Goal: Information Seeking & Learning: Understand process/instructions

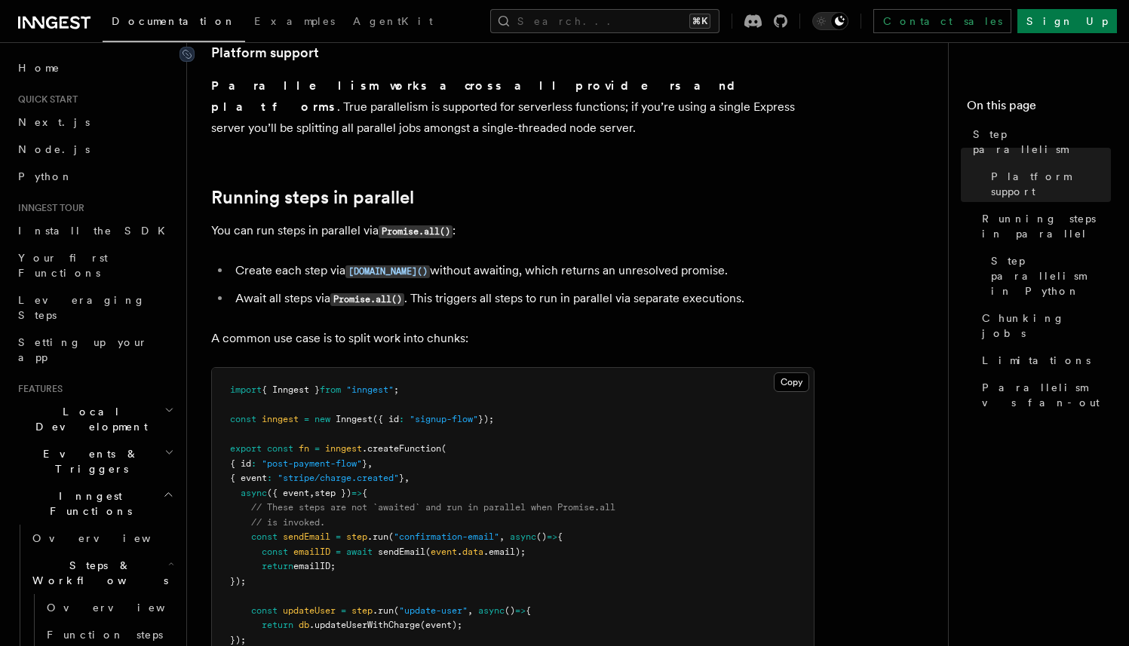
scroll to position [355, 0]
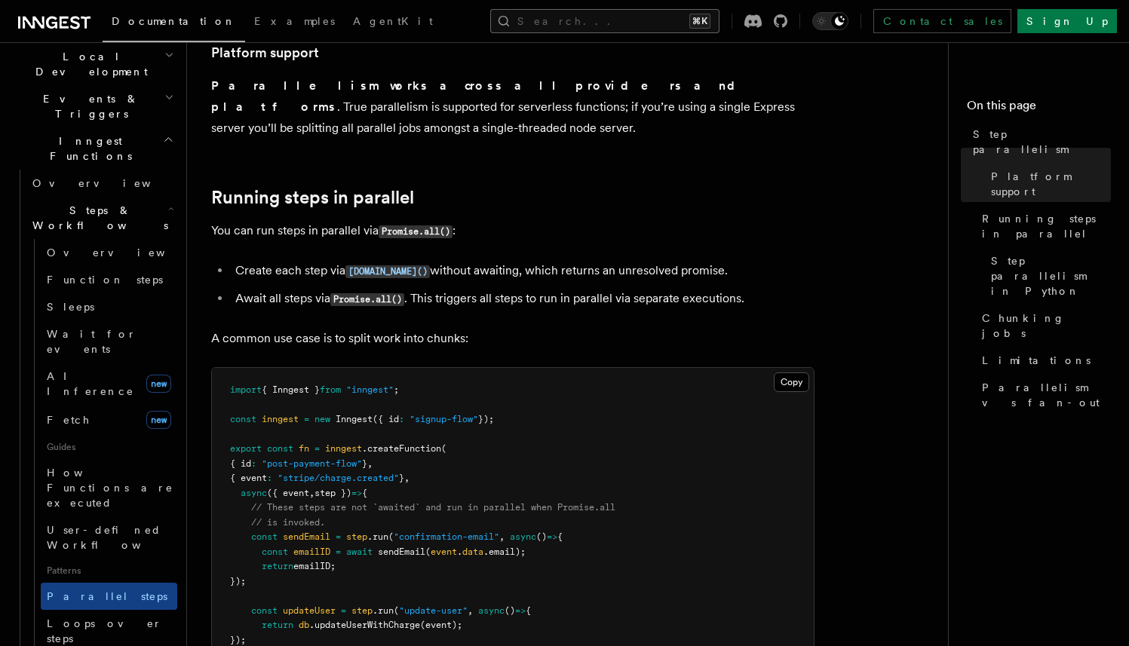
click at [596, 17] on button "Search... ⌘K" at bounding box center [604, 21] width 229 height 24
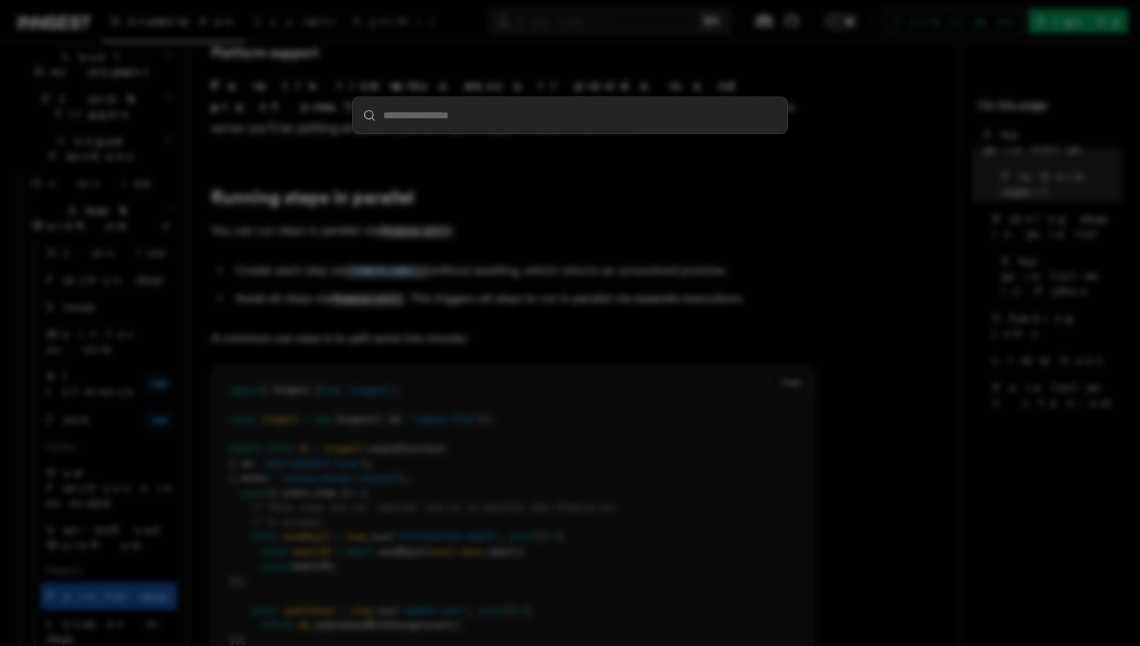
type input "*"
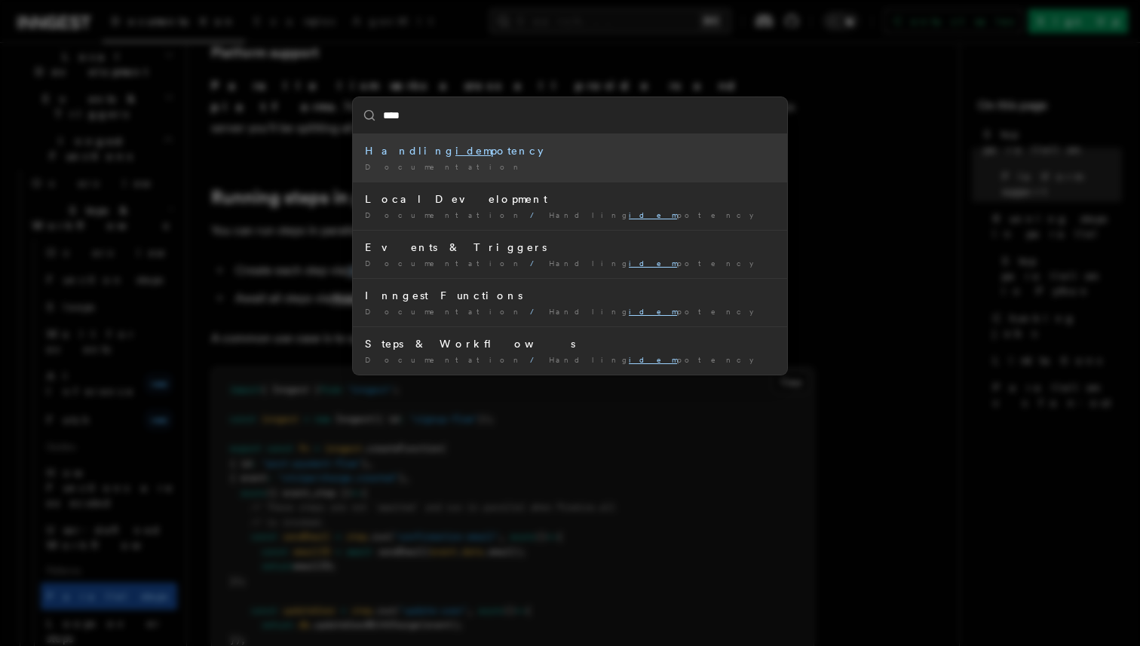
type input "*****"
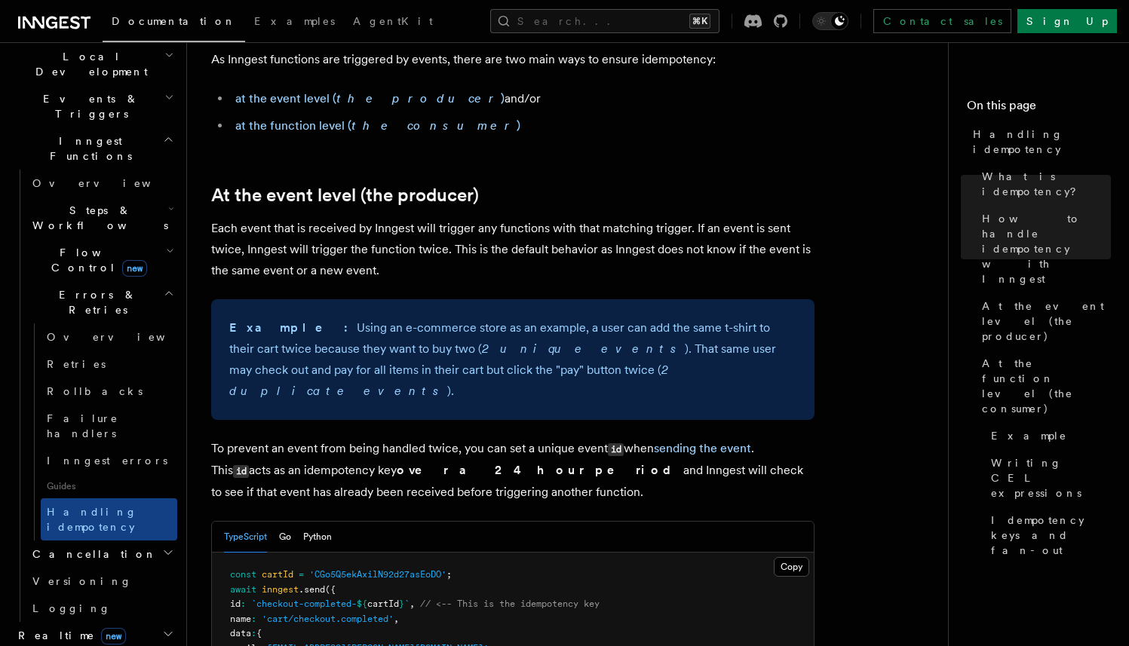
scroll to position [488, 0]
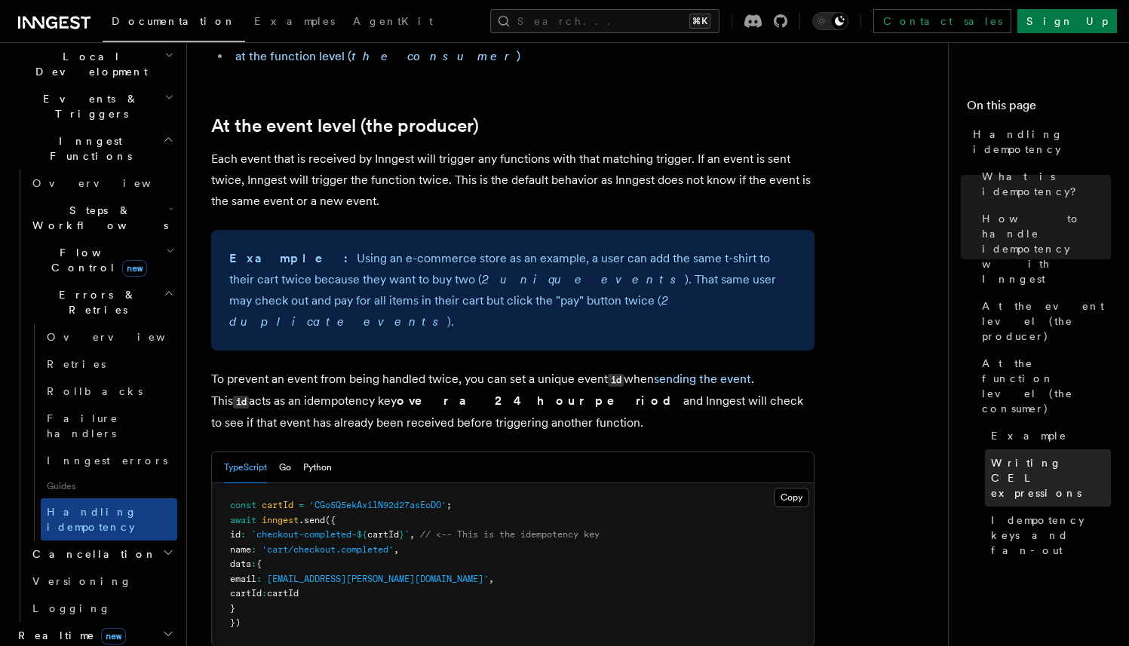
click at [1009, 455] on span "Writing CEL expressions" at bounding box center [1051, 477] width 120 height 45
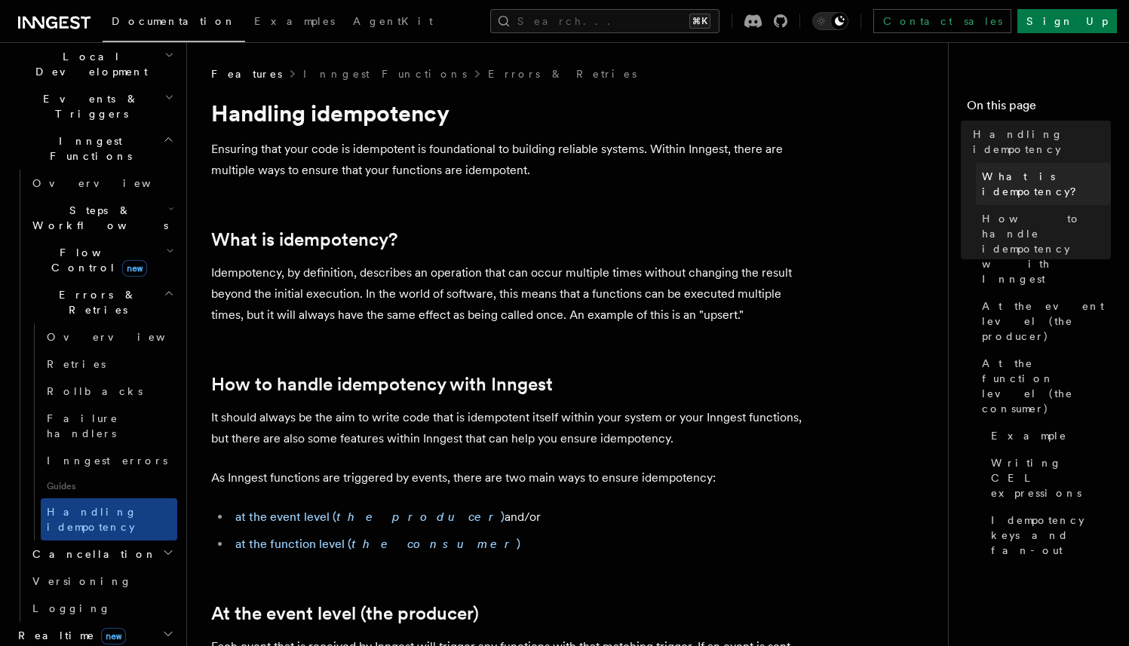
scroll to position [9, 0]
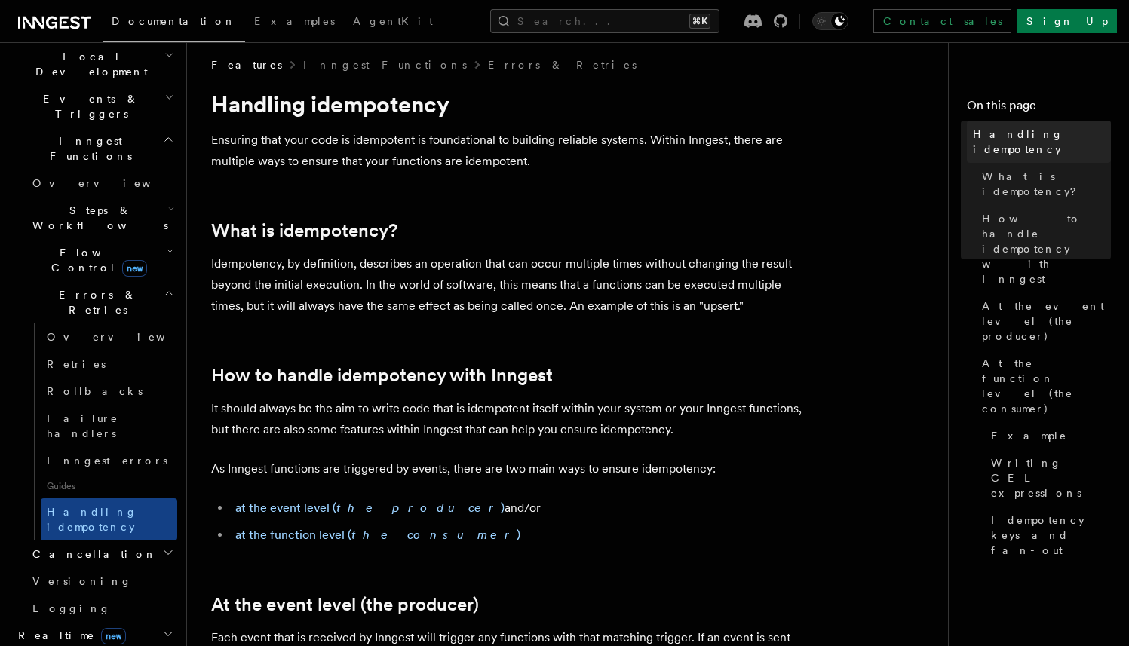
click at [1016, 133] on span "Handling idempotency" at bounding box center [1042, 142] width 138 height 30
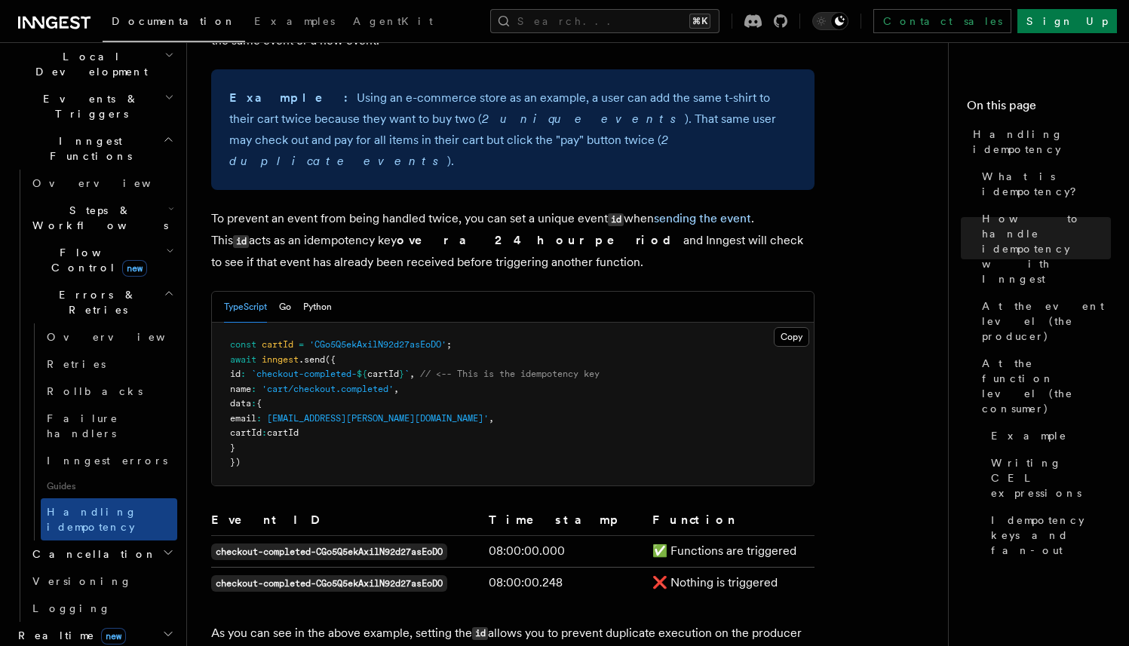
scroll to position [639, 0]
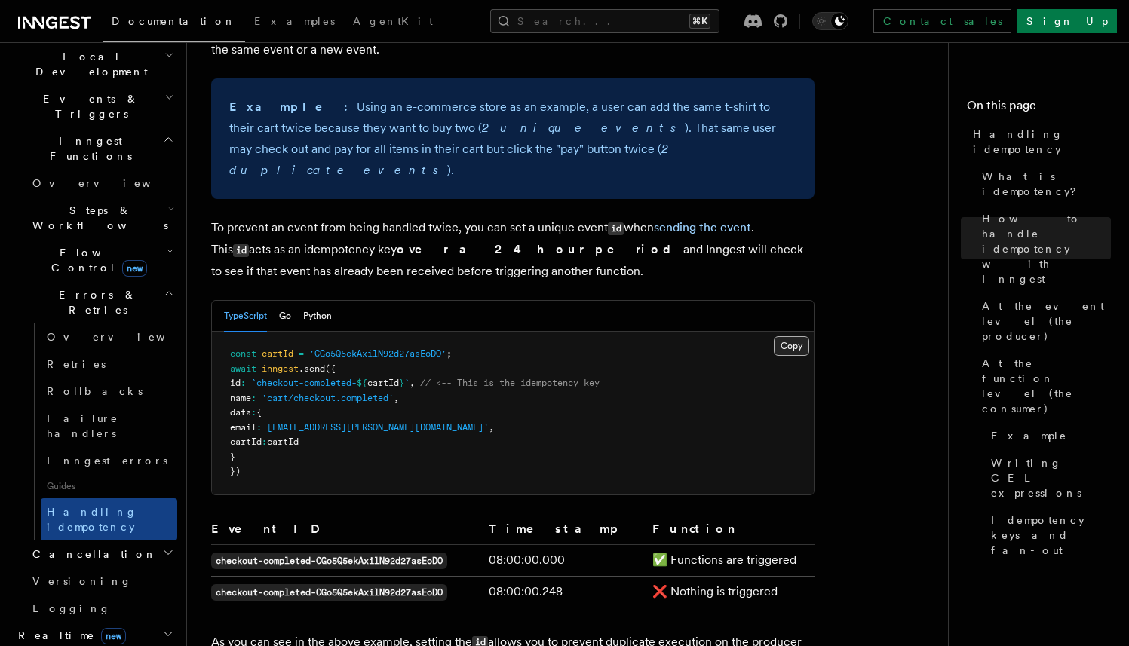
click at [792, 336] on button "Copy Copied" at bounding box center [791, 346] width 35 height 20
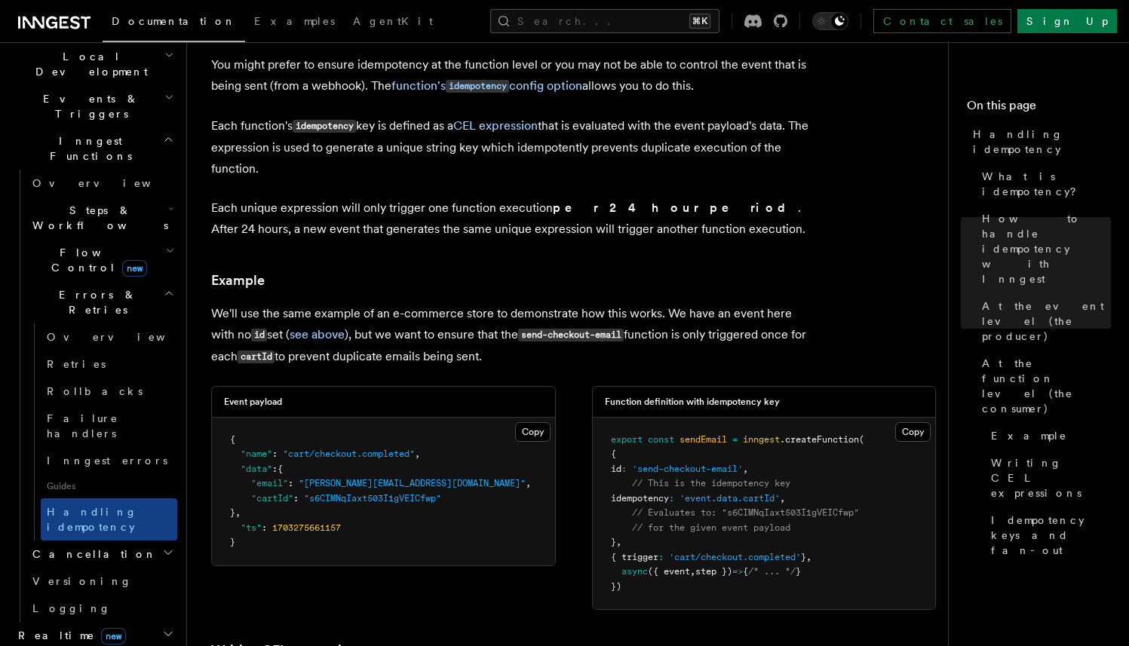
scroll to position [1887, 0]
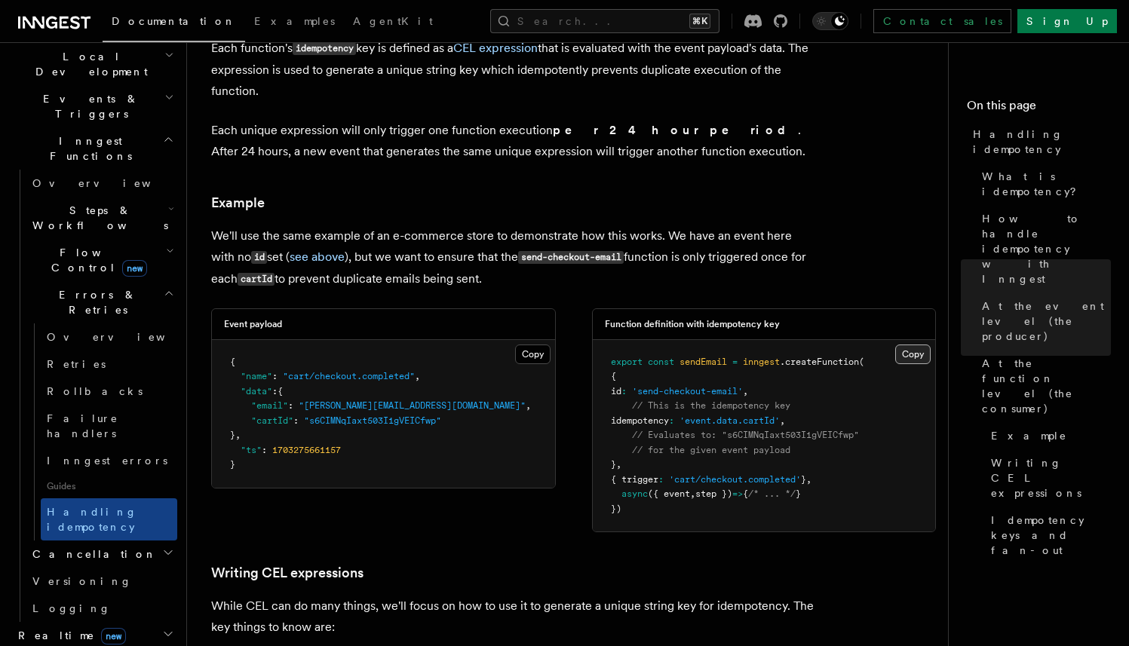
click at [907, 345] on button "Copy Copied" at bounding box center [912, 355] width 35 height 20
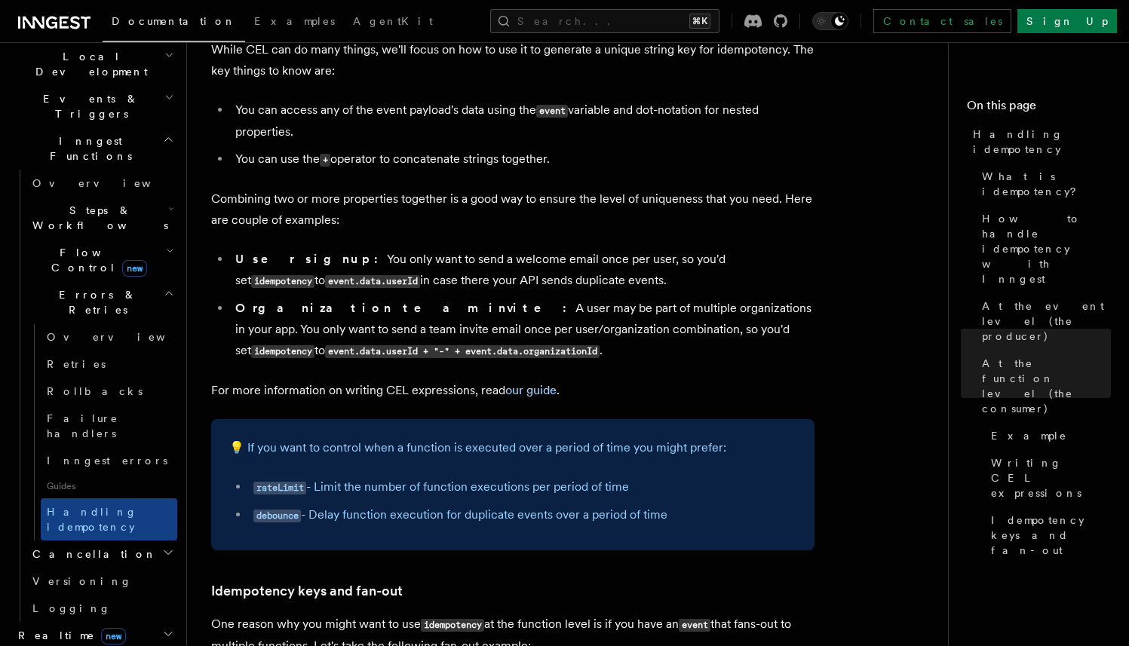
scroll to position [2454, 0]
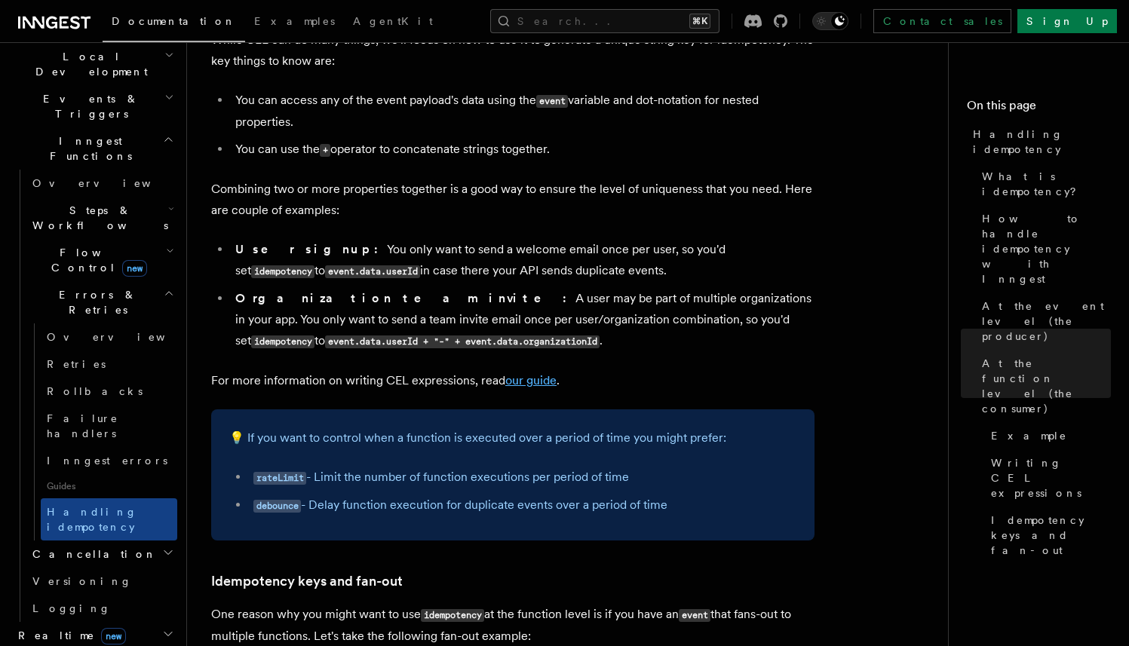
click at [541, 373] on link "our guide" at bounding box center [530, 380] width 51 height 14
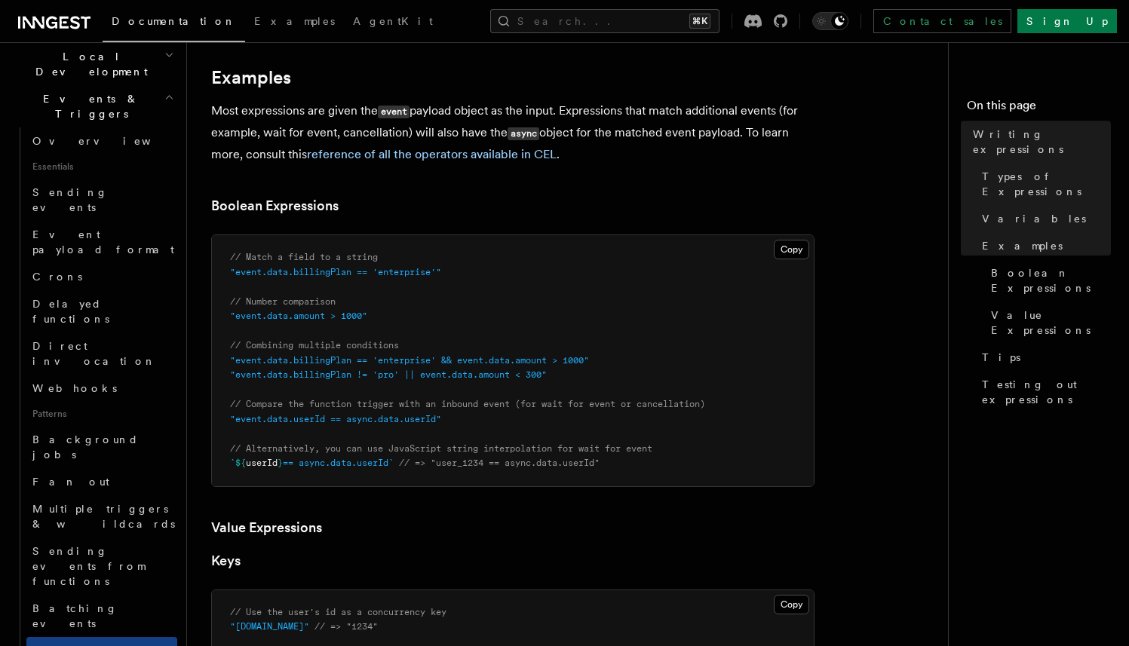
scroll to position [737, 0]
